Goal: Task Accomplishment & Management: Use online tool/utility

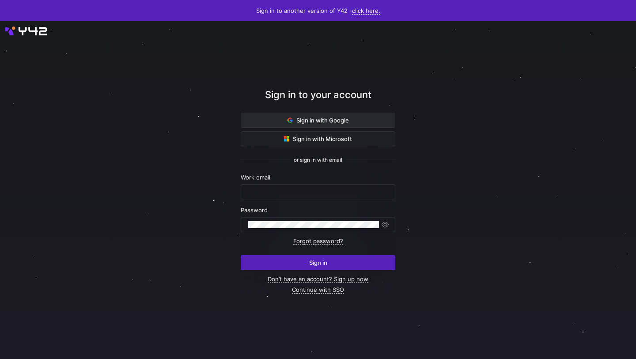
click at [317, 121] on span "Sign in with Google" at bounding box center [318, 120] width 61 height 7
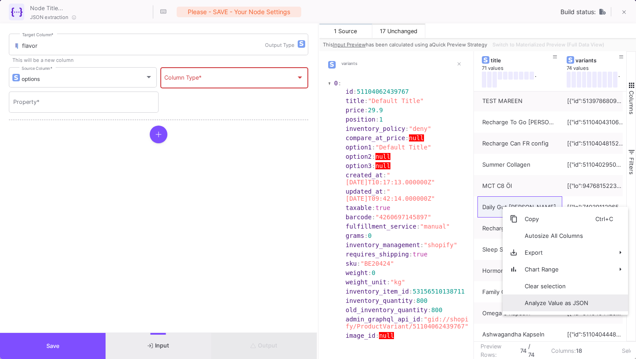
click at [524, 299] on span "Analyze Value as JSON" at bounding box center [557, 302] width 78 height 17
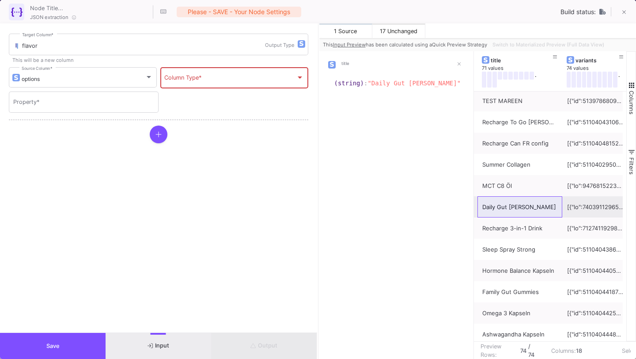
click at [591, 207] on div at bounding box center [595, 207] width 57 height 21
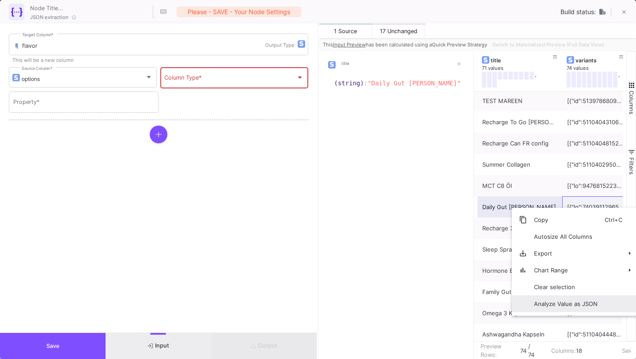
click at [558, 308] on span "Analyze Value as JSON" at bounding box center [566, 303] width 78 height 17
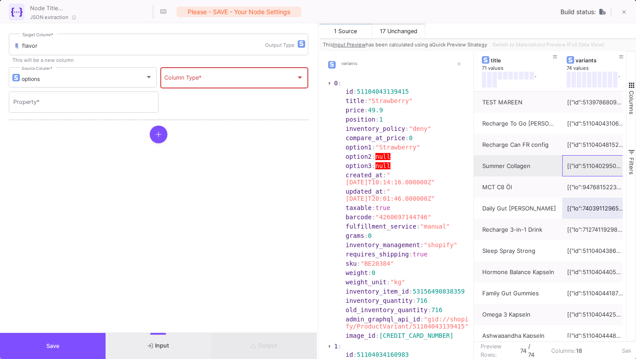
click at [581, 163] on div "[{"id":51104029507927,"title":"Default Title","price":49.9,"position":1,"invent…" at bounding box center [595, 166] width 57 height 21
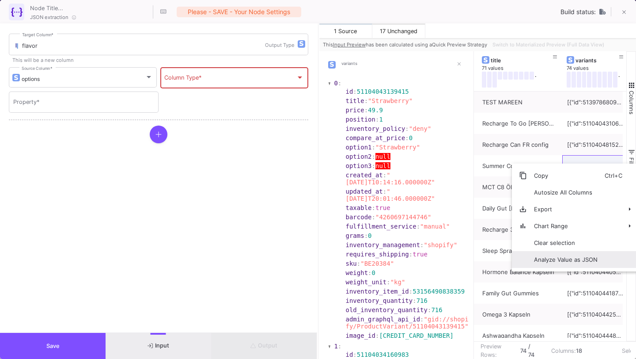
click at [558, 261] on span "Analyze Value as JSON" at bounding box center [566, 259] width 78 height 17
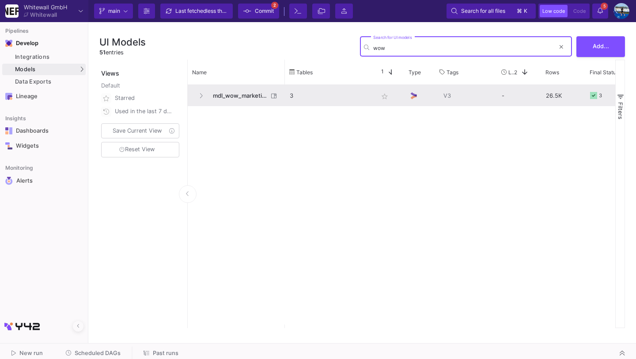
type input "wow"
click at [248, 96] on span "mdl_wow_marketing" at bounding box center [238, 95] width 61 height 21
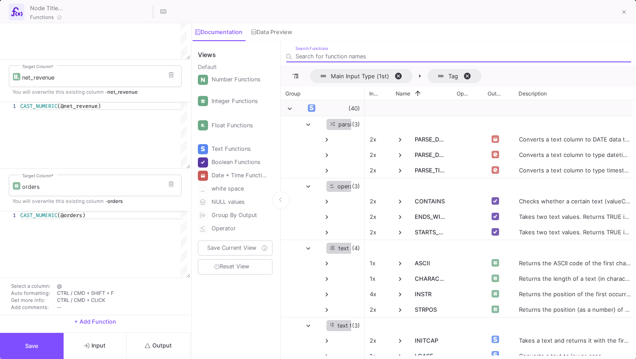
scroll to position [165, 0]
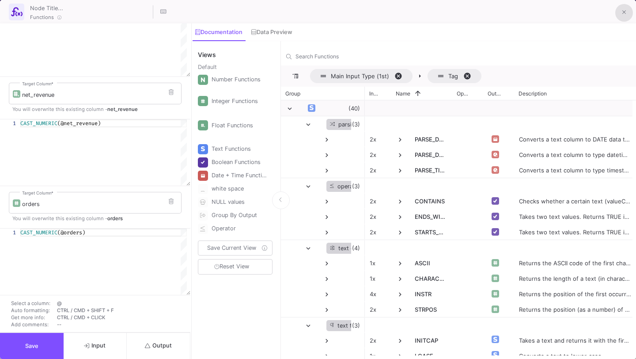
click at [626, 9] on button at bounding box center [624, 13] width 18 height 18
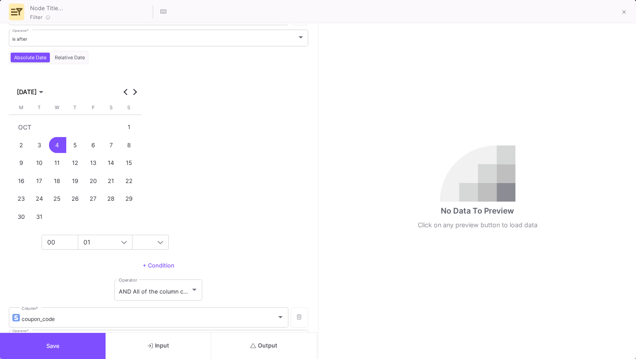
scroll to position [0, 0]
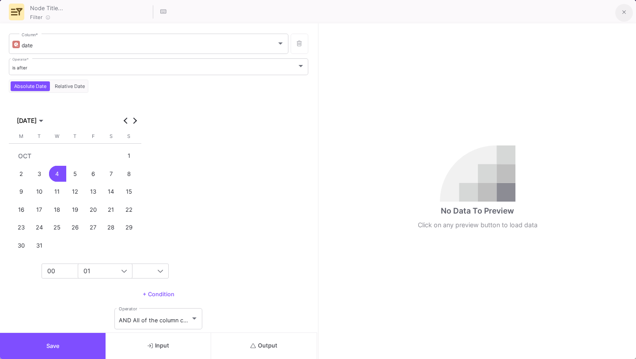
click at [625, 6] on button at bounding box center [624, 13] width 18 height 18
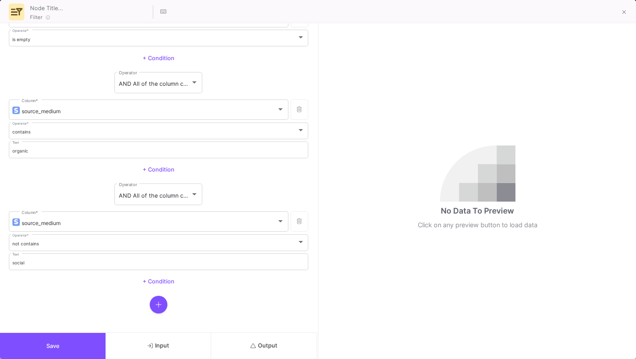
scroll to position [333, 0]
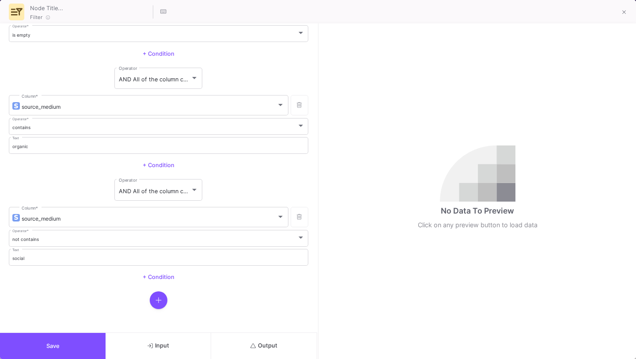
click at [38, 345] on button "Save" at bounding box center [53, 346] width 106 height 26
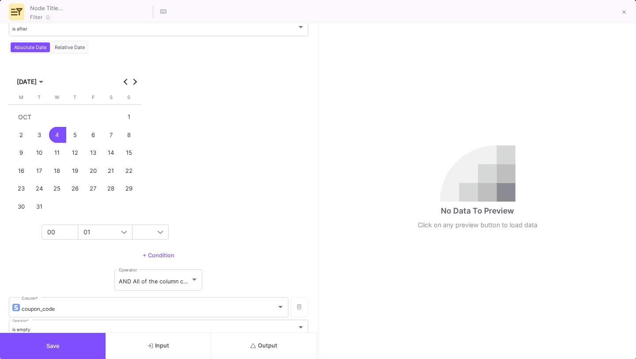
scroll to position [221, 0]
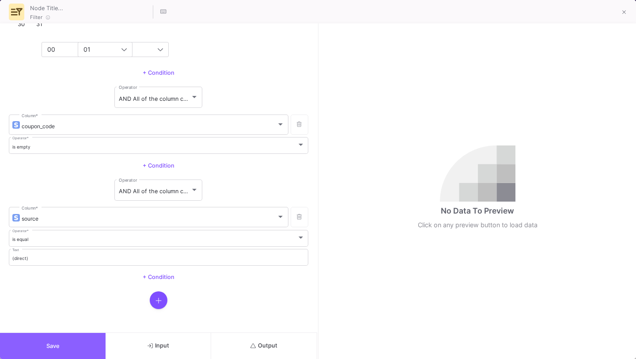
click at [72, 345] on button "Save" at bounding box center [53, 346] width 106 height 26
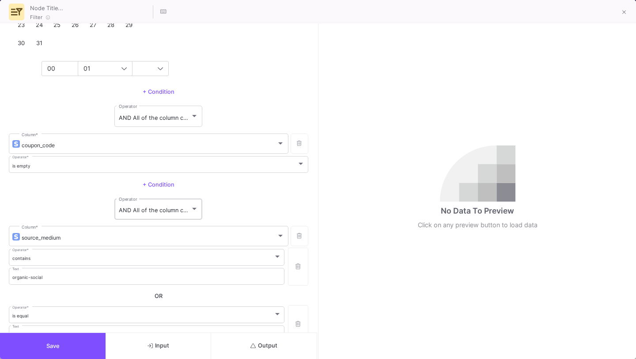
scroll to position [0, 0]
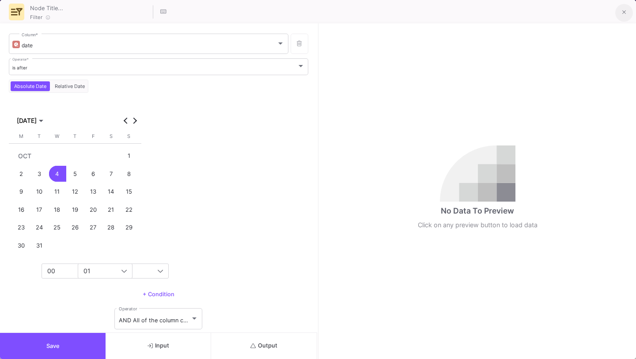
click at [628, 16] on button at bounding box center [624, 13] width 18 height 18
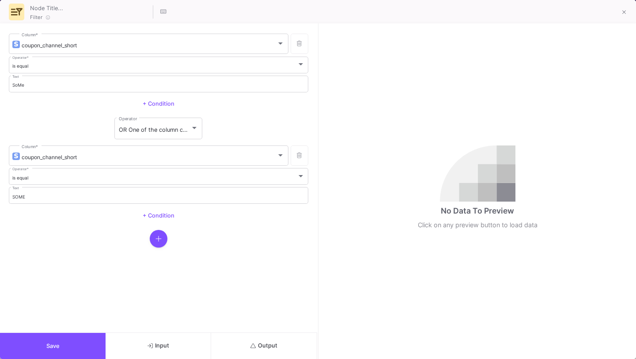
click at [91, 339] on button "Save" at bounding box center [53, 346] width 106 height 26
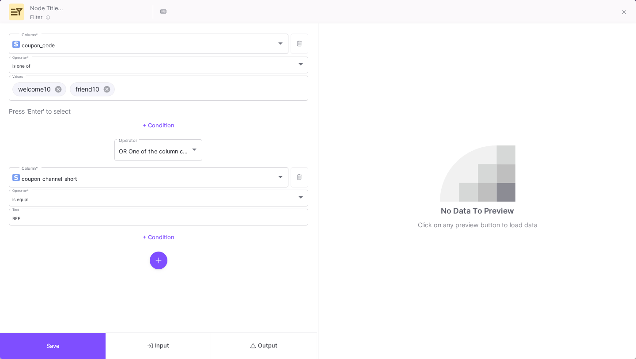
click at [29, 346] on button "Save" at bounding box center [53, 346] width 106 height 26
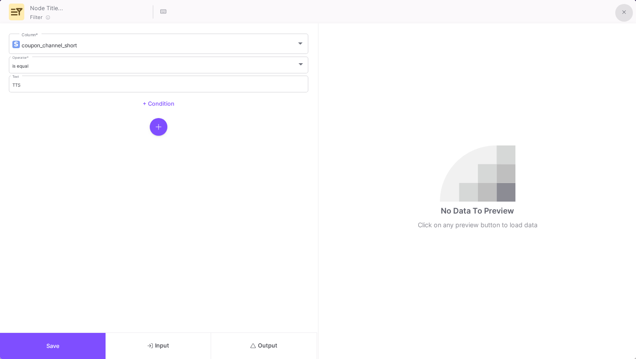
click at [622, 18] on button at bounding box center [624, 13] width 18 height 18
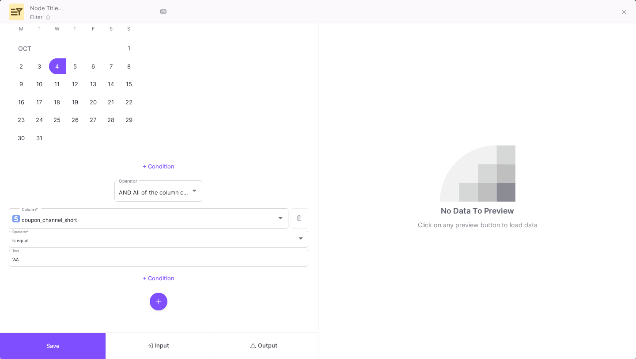
scroll to position [108, 0]
click at [72, 358] on button "Save" at bounding box center [53, 346] width 106 height 26
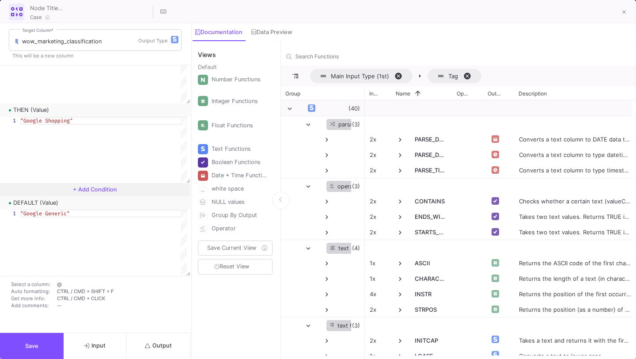
scroll to position [201, 0]
click at [22, 347] on button "Save" at bounding box center [32, 346] width 64 height 26
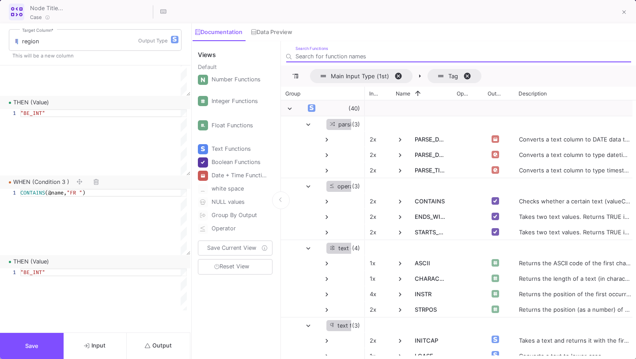
scroll to position [0, 0]
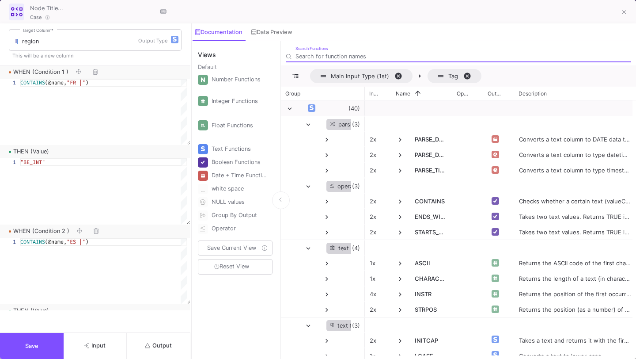
click at [31, 348] on span "Save" at bounding box center [31, 345] width 13 height 7
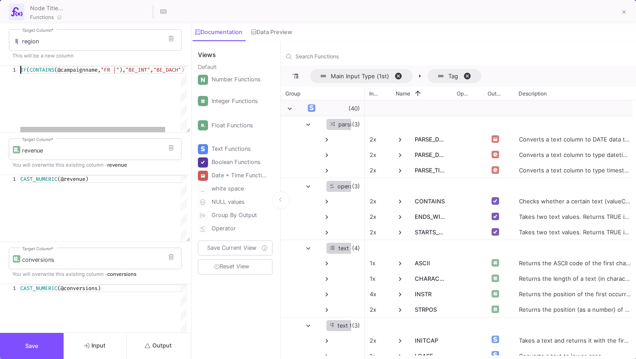
scroll to position [0, 168]
drag, startPoint x: 20, startPoint y: 68, endPoint x: 192, endPoint y: 85, distance: 172.3
click at [192, 85] on as-split "region Target Column * This will be a new column 1 IF ( CONTAINS (@campaignname…" at bounding box center [318, 190] width 636 height 335
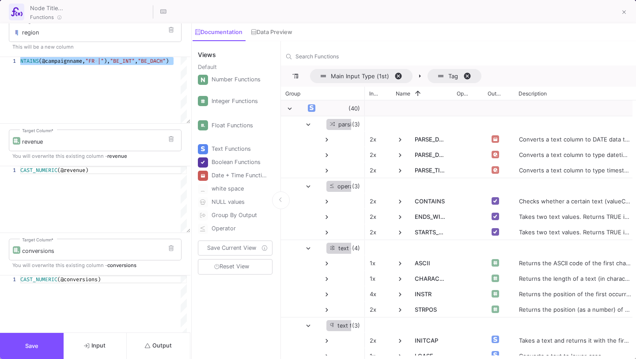
scroll to position [0, 0]
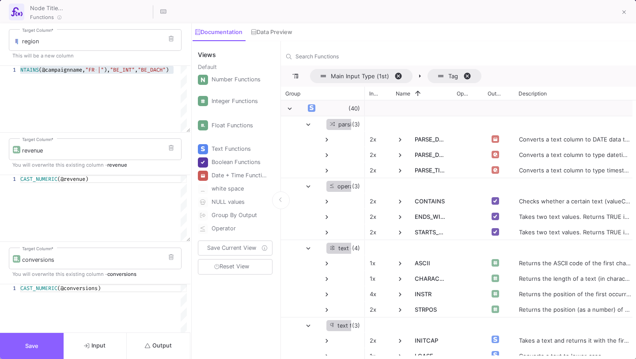
click at [35, 347] on span "Save" at bounding box center [31, 345] width 13 height 7
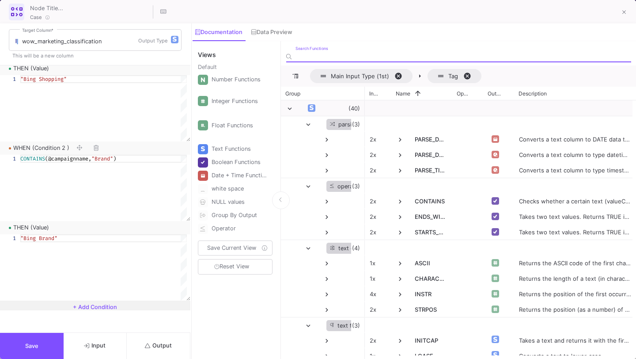
scroll to position [81, 0]
click at [25, 347] on button "Save" at bounding box center [32, 346] width 64 height 26
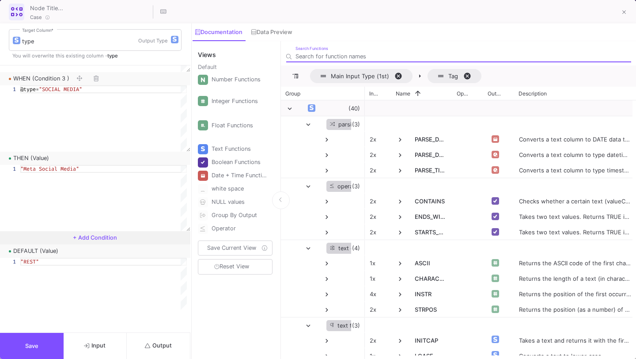
scroll to position [362, 0]
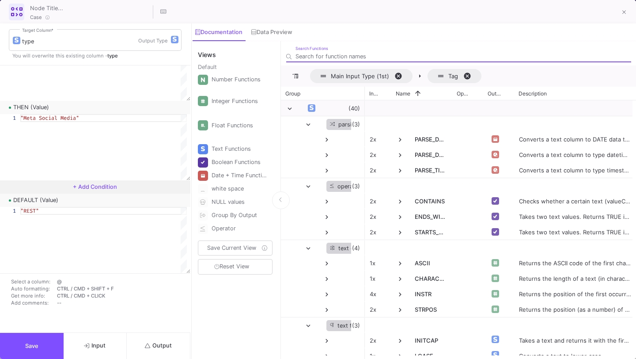
click at [22, 351] on button "Save" at bounding box center [32, 346] width 64 height 26
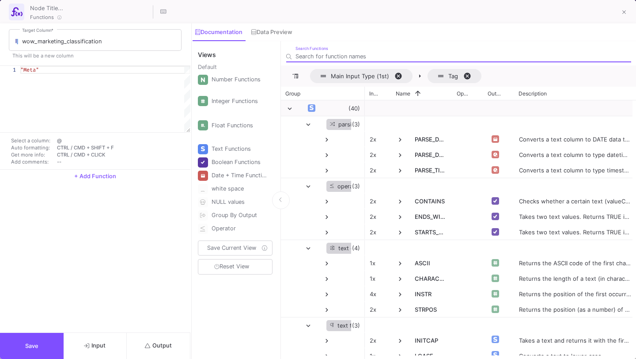
click at [33, 351] on button "Save" at bounding box center [32, 346] width 64 height 26
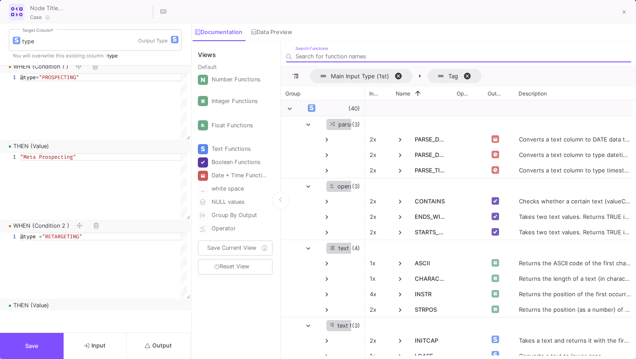
scroll to position [0, 0]
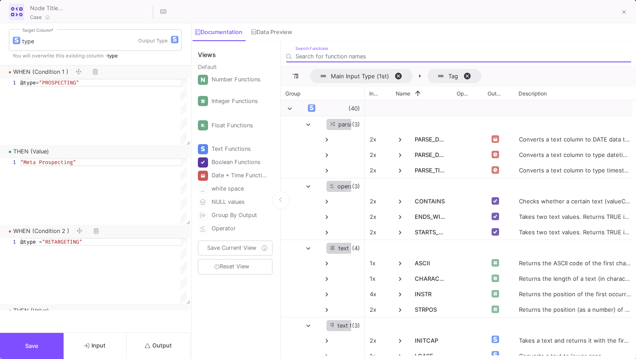
click at [35, 346] on span "Save" at bounding box center [31, 345] width 13 height 7
click at [30, 338] on button "Save" at bounding box center [32, 346] width 64 height 26
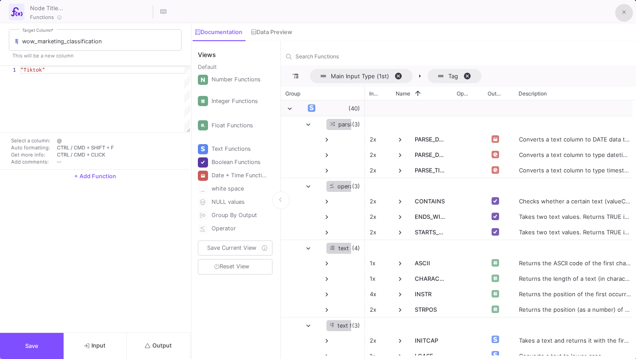
click at [624, 13] on icon at bounding box center [625, 12] width 4 height 6
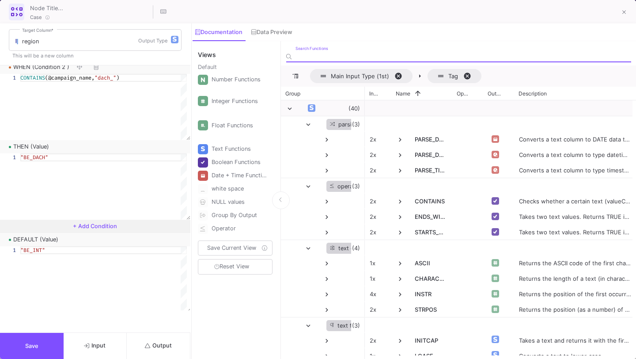
scroll to position [203, 0]
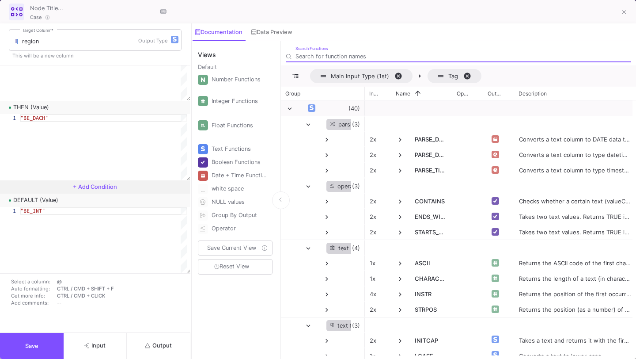
click at [42, 356] on button "Save" at bounding box center [32, 346] width 64 height 26
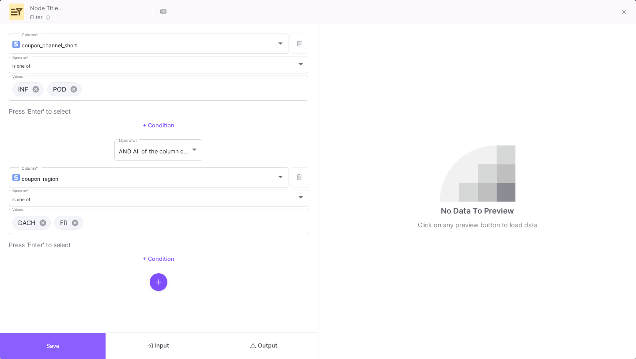
click at [100, 334] on button "Save" at bounding box center [53, 346] width 106 height 26
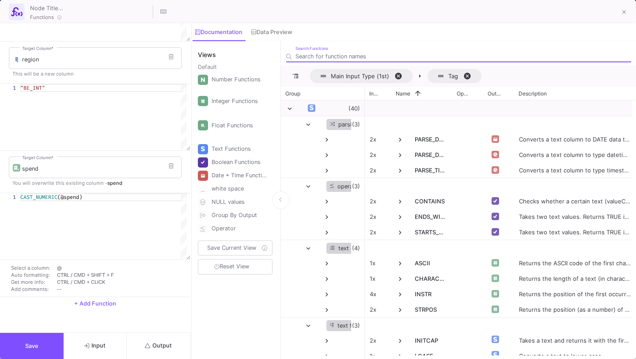
scroll to position [0, 0]
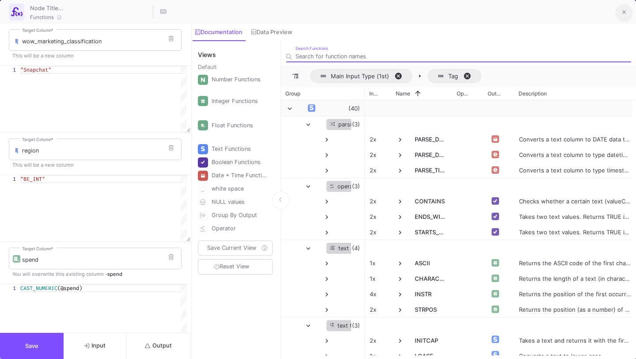
click at [622, 8] on button at bounding box center [624, 13] width 18 height 18
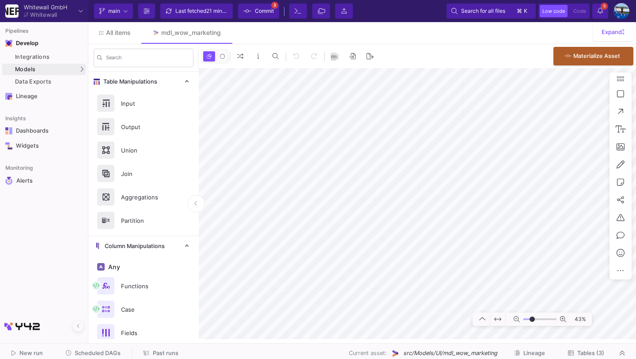
type input "-6"
click at [125, 40] on link "All items" at bounding box center [114, 32] width 53 height 21
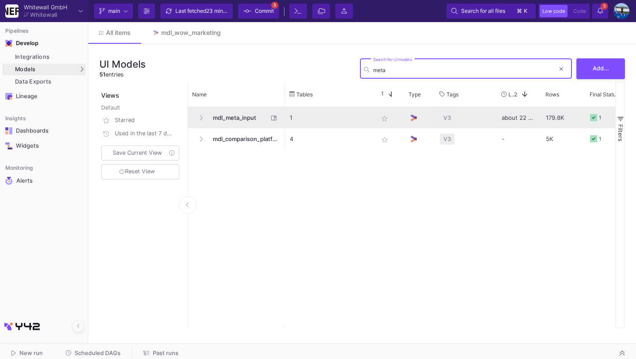
type input "meta"
click at [214, 119] on span "mdl_meta_input" at bounding box center [238, 117] width 61 height 21
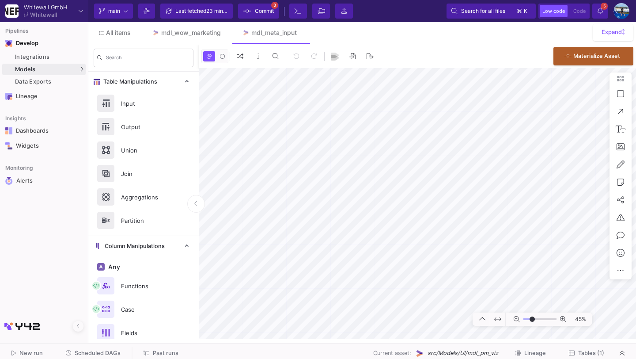
type input "-4"
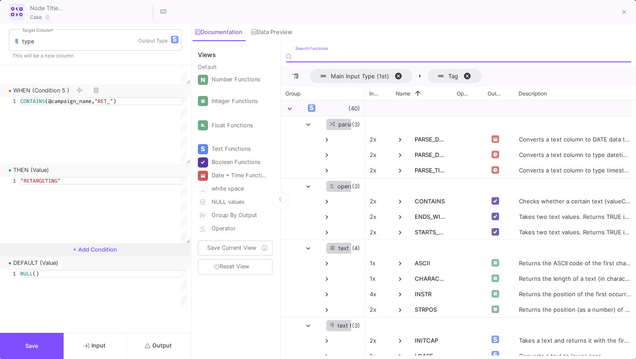
scroll to position [680, 0]
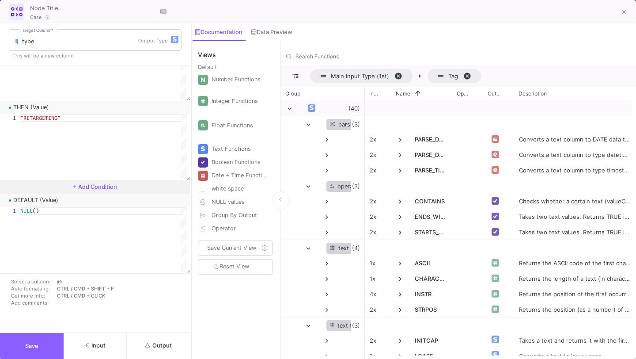
click at [48, 339] on button "Save" at bounding box center [32, 346] width 64 height 26
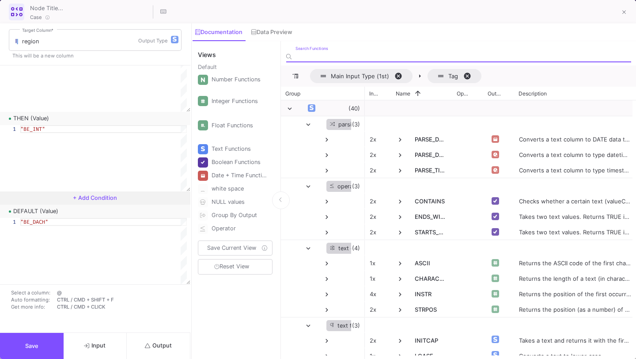
scroll to position [521, 0]
